Goal: Task Accomplishment & Management: Use online tool/utility

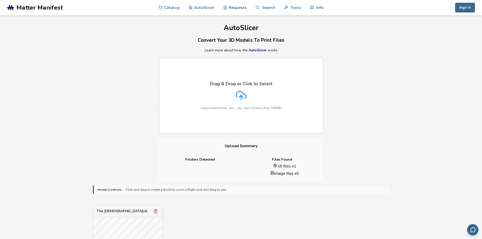
click at [99, 131] on div "Drag & Drop or Click to Select Supported format: .stls, .obj, .zips, folders (M…" at bounding box center [241, 95] width 482 height 86
click at [97, 131] on div "Drag & Drop or Click to Select Supported format: .stls, .obj, .zips, folders (M…" at bounding box center [241, 95] width 482 height 86
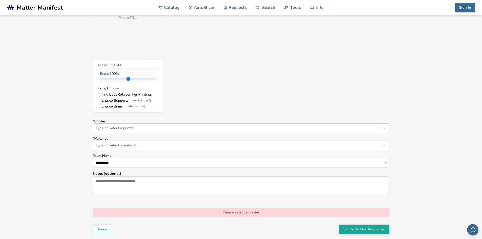
scroll to position [228, 0]
click at [179, 130] on div at bounding box center [237, 128] width 282 height 5
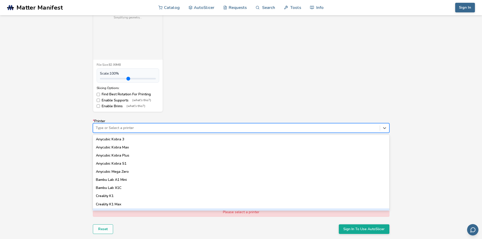
scroll to position [196, 0]
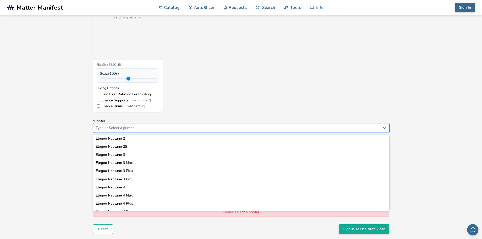
click at [132, 159] on div "Elegoo Neptune 3 Max" at bounding box center [241, 163] width 297 height 8
click at [215, 111] on div "The Buddha.stl Loading 3D preview... File: The Buddha_reoriented_1757958118720.…" at bounding box center [241, 44] width 297 height 135
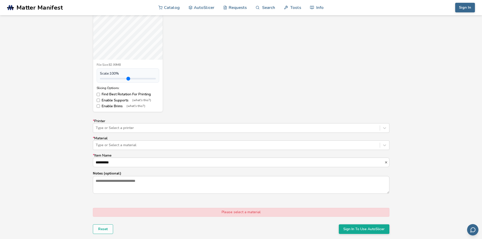
scroll to position [177, 0]
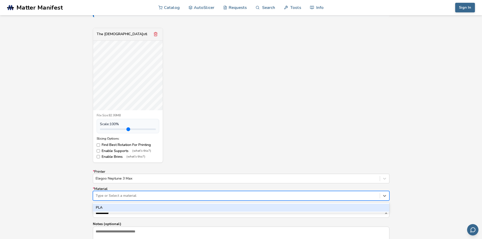
click at [145, 195] on div at bounding box center [237, 195] width 282 height 5
click at [142, 208] on div "PLA" at bounding box center [241, 208] width 297 height 8
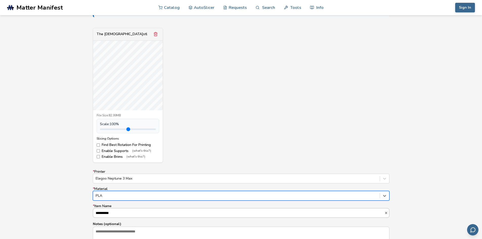
click at [146, 213] on input "**********" at bounding box center [238, 213] width 291 height 9
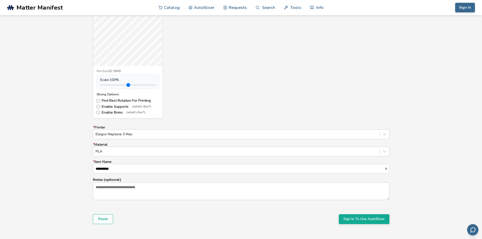
scroll to position [228, 0]
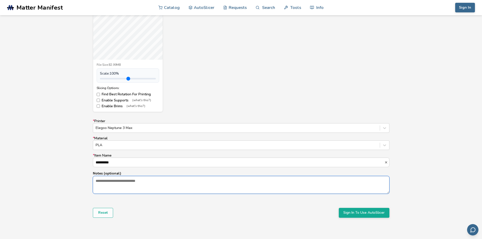
click at [160, 180] on textarea "Notes (optional)" at bounding box center [241, 184] width 296 height 17
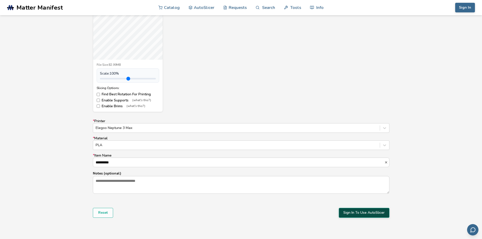
click at [363, 212] on button "Sign In To Use AutoSlicer" at bounding box center [364, 213] width 51 height 10
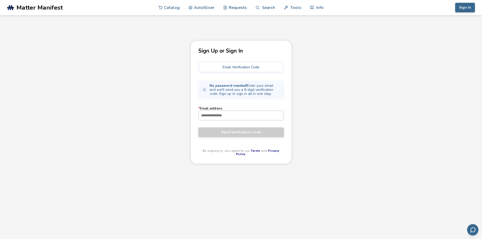
click at [235, 117] on input "* Email address" at bounding box center [241, 115] width 85 height 9
click at [243, 117] on input "* Email address" at bounding box center [241, 115] width 85 height 9
type input "**********"
click at [199, 128] on button "Send Verification Code" at bounding box center [242, 133] width 86 height 10
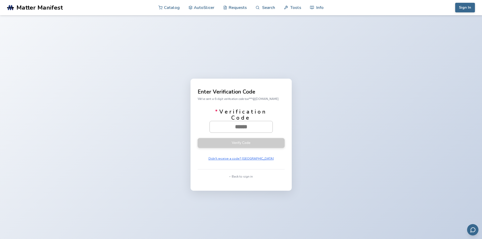
click at [246, 127] on input "* Verification Code" at bounding box center [241, 126] width 63 height 11
type input "******"
click at [198, 138] on button "Verify Code" at bounding box center [241, 143] width 87 height 10
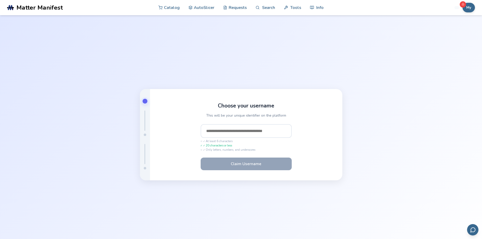
click at [258, 132] on input "text" at bounding box center [246, 131] width 91 height 14
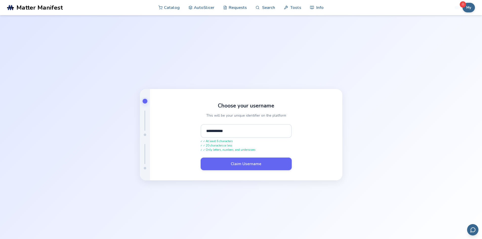
type input "**********"
click at [201, 158] on button "Claim Username" at bounding box center [246, 164] width 91 height 13
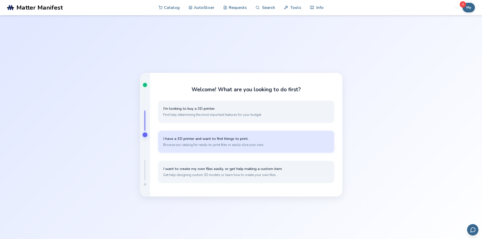
click at [281, 144] on span "Browse our catalog for ready-to-print files or easily slice your own." at bounding box center [246, 145] width 166 height 5
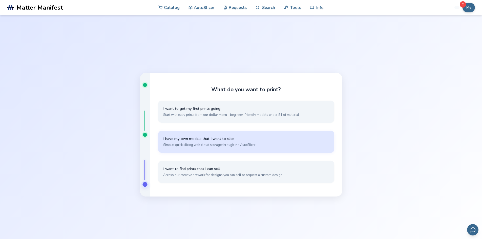
click at [237, 149] on button "I have my own models that I want to slice Simple, quick slicing with cloud stor…" at bounding box center [246, 142] width 176 height 22
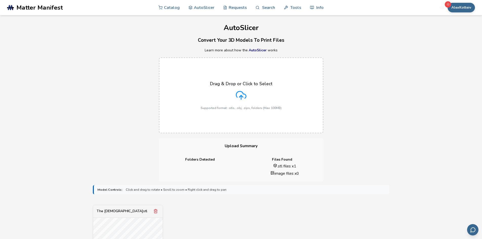
scroll to position [51, 0]
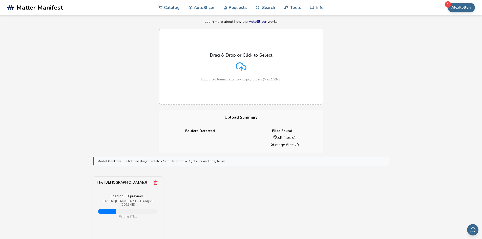
scroll to position [25, 0]
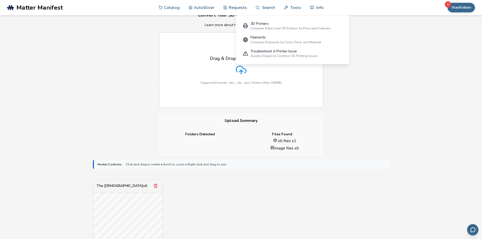
click at [120, 73] on div "Drag & Drop or Click to Select Supported format: .stls, .obj, .zips, folders (M…" at bounding box center [241, 70] width 482 height 86
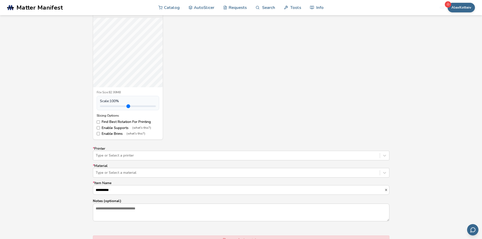
scroll to position [228, 0]
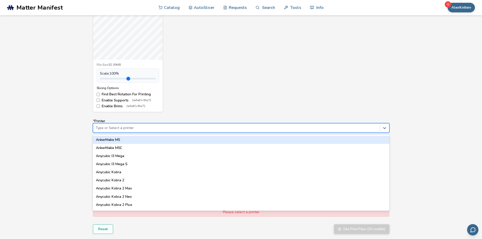
click at [171, 126] on div at bounding box center [237, 128] width 282 height 5
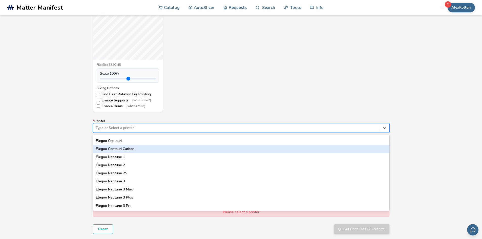
scroll to position [177, 0]
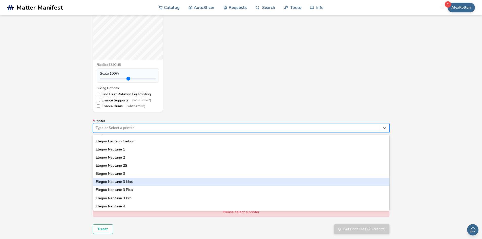
click at [156, 180] on div "Elegoo Neptune 3 Max" at bounding box center [241, 182] width 297 height 8
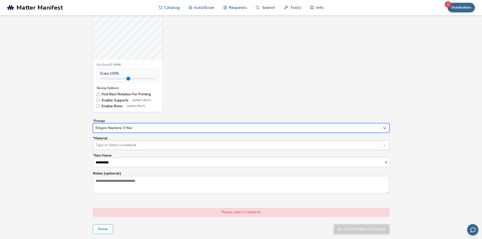
click at [154, 145] on div at bounding box center [237, 145] width 282 height 5
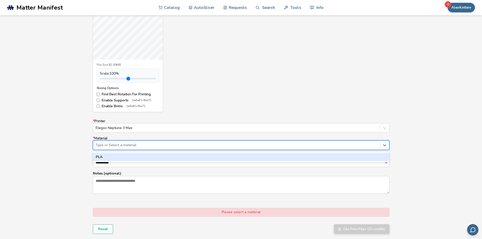
click at [153, 156] on div "PLA" at bounding box center [241, 157] width 297 height 8
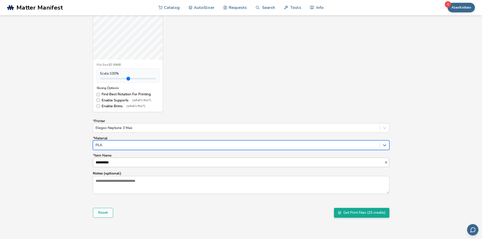
scroll to position [0, 0]
click at [379, 215] on button "Get Print Files (25 credits)" at bounding box center [361, 213] width 55 height 10
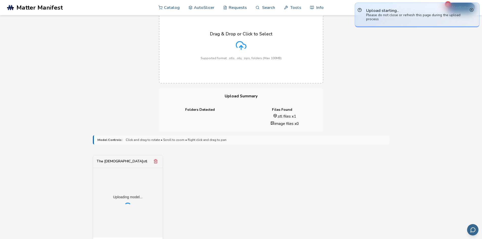
scroll to position [0, 0]
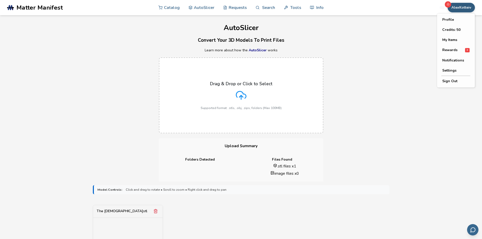
click at [459, 9] on button "AlexKotteiv" at bounding box center [461, 8] width 27 height 10
click at [456, 51] on span "Rewards" at bounding box center [450, 50] width 15 height 4
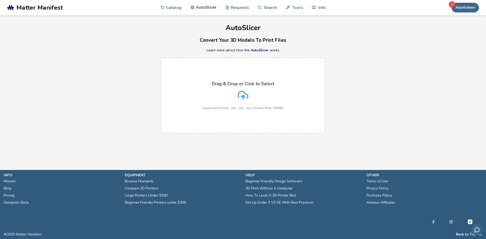
click at [205, 7] on link "AutoSlicer" at bounding box center [203, 7] width 26 height 15
click at [241, 7] on link "Requests" at bounding box center [237, 7] width 24 height 15
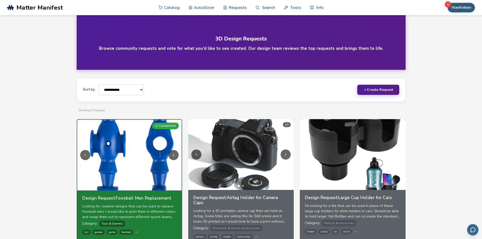
click at [465, 6] on button "AlexKotteiv" at bounding box center [461, 8] width 27 height 10
click at [199, 6] on link "AutoSlicer" at bounding box center [202, 7] width 26 height 15
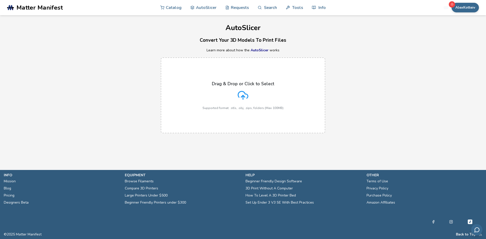
click at [254, 79] on label "Drag & Drop or Click to Select Supported format: .stls, .obj, .zips, folders (M…" at bounding box center [243, 95] width 165 height 76
click at [0, 0] on input "Drag & Drop or Click to Select Supported format: .stls, .obj, .zips, folders (M…" at bounding box center [0, 0] width 0 height 0
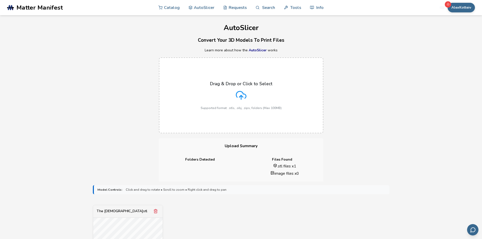
click at [143, 52] on p "Learn more about how the AutoSlicer works" at bounding box center [241, 50] width 482 height 4
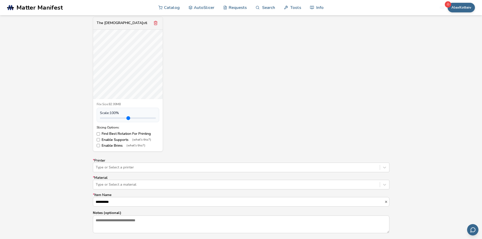
scroll to position [228, 0]
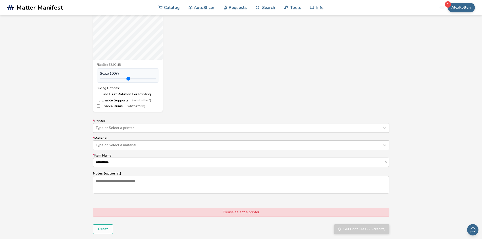
click at [125, 126] on div at bounding box center [237, 128] width 282 height 5
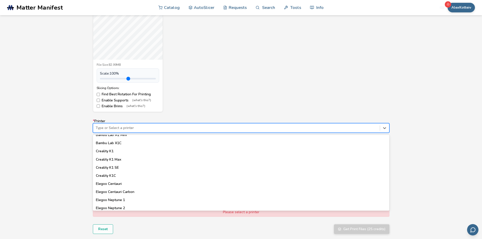
scroll to position [203, 0]
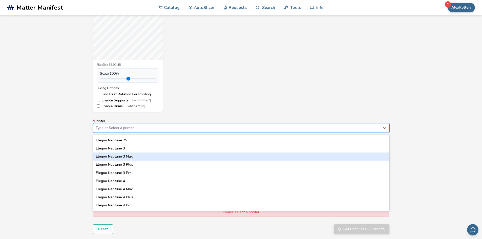
click at [144, 156] on div "Elegoo Neptune 3 Max" at bounding box center [241, 157] width 297 height 8
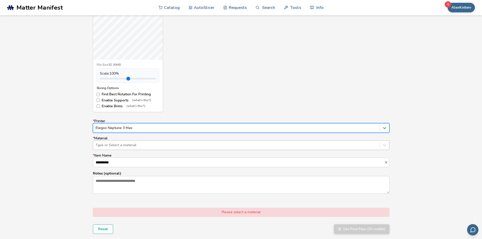
click at [140, 145] on div at bounding box center [237, 145] width 282 height 5
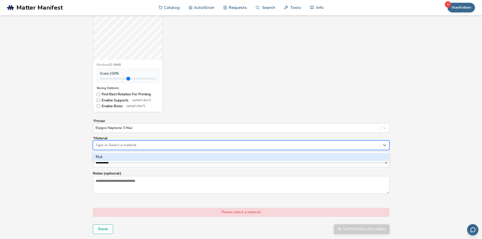
click at [134, 157] on div "PLA" at bounding box center [241, 157] width 297 height 8
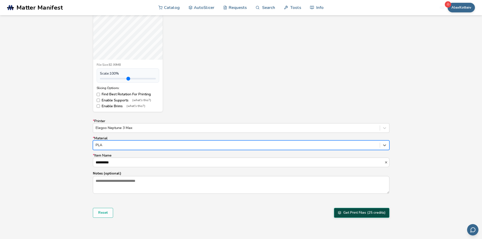
click at [365, 214] on button "Get Print Files (25 credits)" at bounding box center [361, 213] width 55 height 10
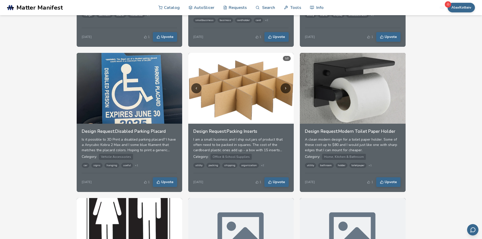
scroll to position [380, 0]
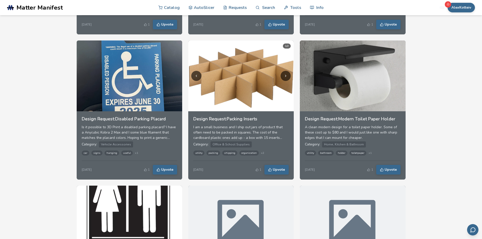
click at [155, 95] on img at bounding box center [130, 76] width 106 height 71
click at [136, 122] on h3 "Design Request: Disabled Parking Placard" at bounding box center [129, 118] width 95 height 5
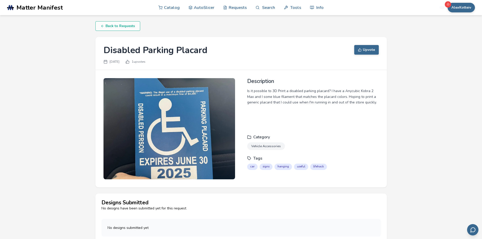
click at [171, 122] on img at bounding box center [170, 128] width 132 height 101
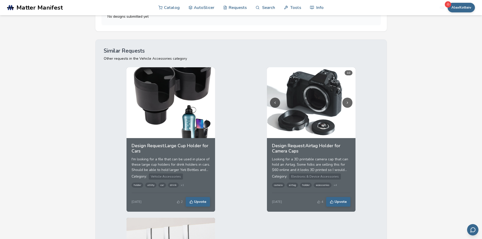
scroll to position [203, 0]
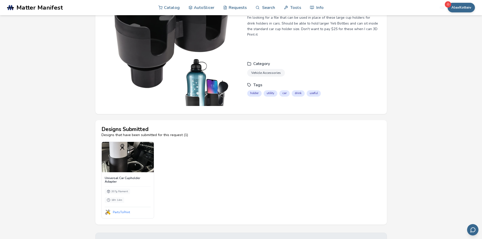
scroll to position [76, 0]
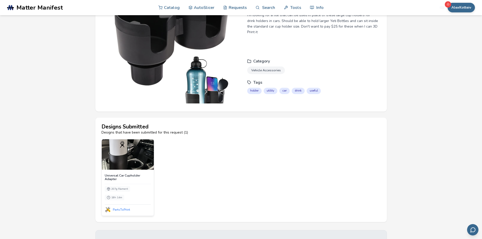
click at [135, 164] on img at bounding box center [128, 155] width 52 height 30
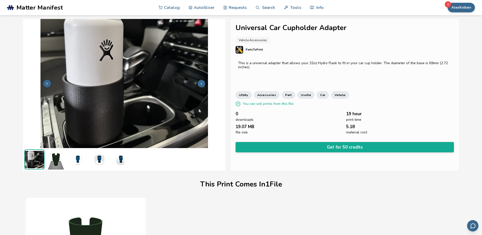
click at [60, 161] on img at bounding box center [56, 160] width 20 height 20
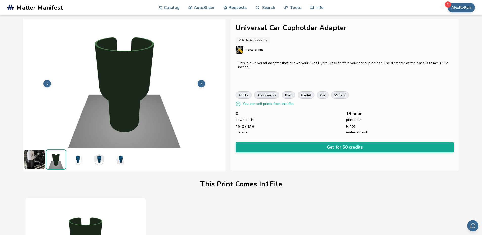
click at [74, 162] on img at bounding box center [77, 160] width 20 height 20
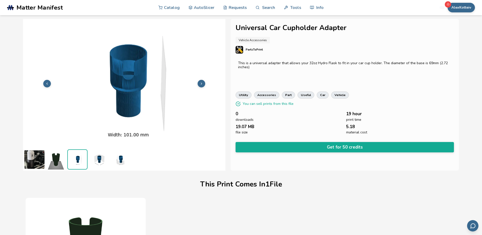
click at [94, 162] on img at bounding box center [99, 160] width 20 height 20
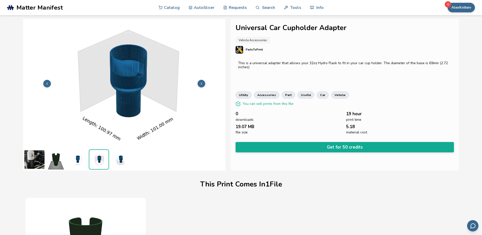
click at [118, 162] on img at bounding box center [120, 160] width 20 height 20
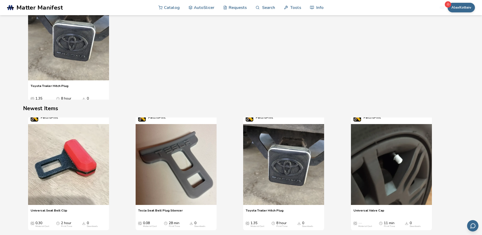
scroll to position [709, 0]
